Goal: Task Accomplishment & Management: Use online tool/utility

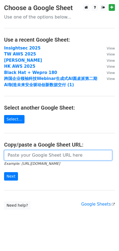
click at [38, 158] on input "url" at bounding box center [58, 155] width 108 height 10
paste input "[URL][DOMAIN_NAME]"
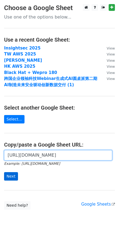
type input "[URL][DOMAIN_NAME]"
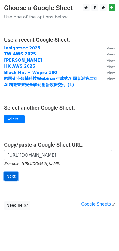
click at [12, 176] on input "Next" at bounding box center [11, 176] width 14 height 8
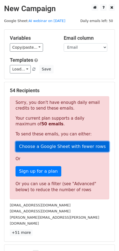
click at [59, 147] on link "Choose a Google Sheet with fewer rows" at bounding box center [62, 146] width 94 height 10
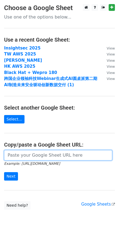
click at [37, 158] on input "url" at bounding box center [58, 155] width 108 height 10
paste input "[URL][DOMAIN_NAME]"
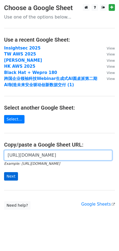
type input "[URL][DOMAIN_NAME]"
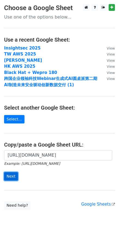
click at [14, 172] on input "Next" at bounding box center [11, 176] width 14 height 8
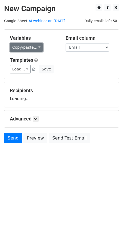
click at [33, 45] on link "Copy/paste..." at bounding box center [26, 47] width 33 height 8
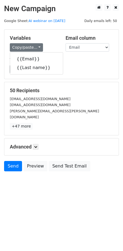
click at [73, 71] on div "Load... 参会outbound CN 参会outbound EN Save" at bounding box center [61, 69] width 111 height 8
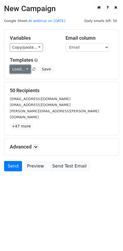
click at [18, 71] on link "Load..." at bounding box center [20, 69] width 21 height 8
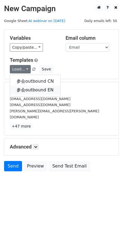
click at [31, 88] on link "参会outbound EN" at bounding box center [35, 90] width 50 height 9
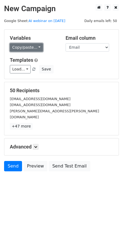
click at [37, 47] on link "Copy/paste..." at bounding box center [26, 47] width 33 height 8
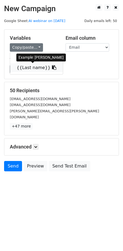
click at [36, 70] on link "{{Last name}}" at bounding box center [36, 67] width 53 height 9
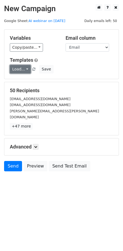
click at [21, 67] on link "Load..." at bounding box center [20, 69] width 21 height 8
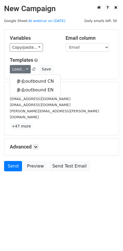
click at [62, 62] on h5 "Templates" at bounding box center [61, 60] width 103 height 6
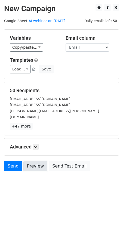
click at [36, 161] on link "Preview" at bounding box center [35, 166] width 24 height 10
